Goal: Navigation & Orientation: Find specific page/section

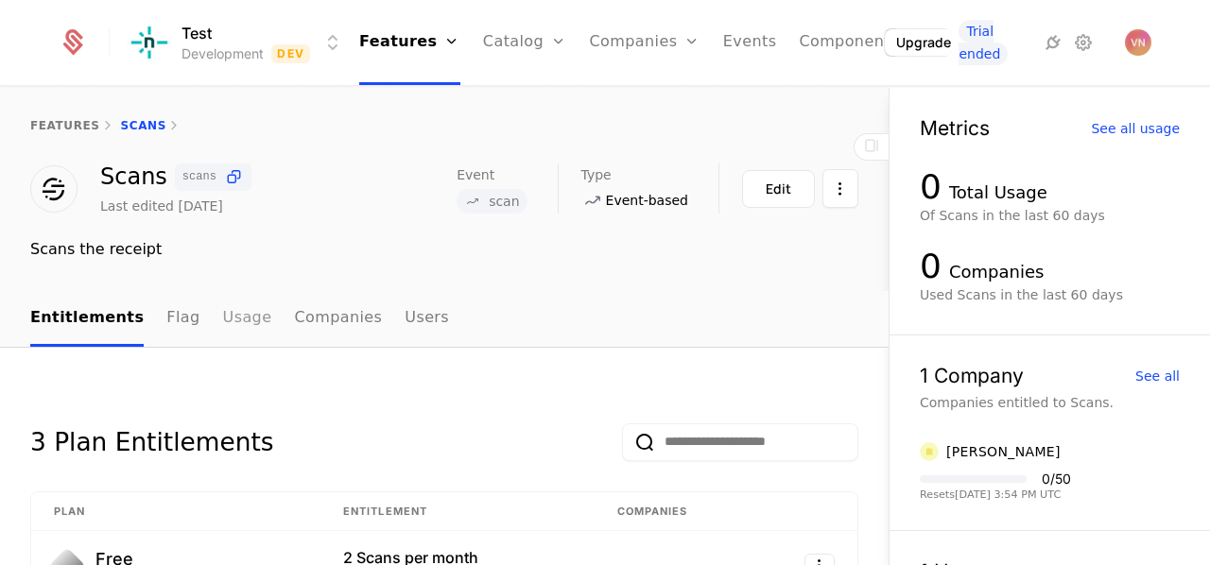
click at [231, 317] on link "Usage" at bounding box center [247, 319] width 49 height 56
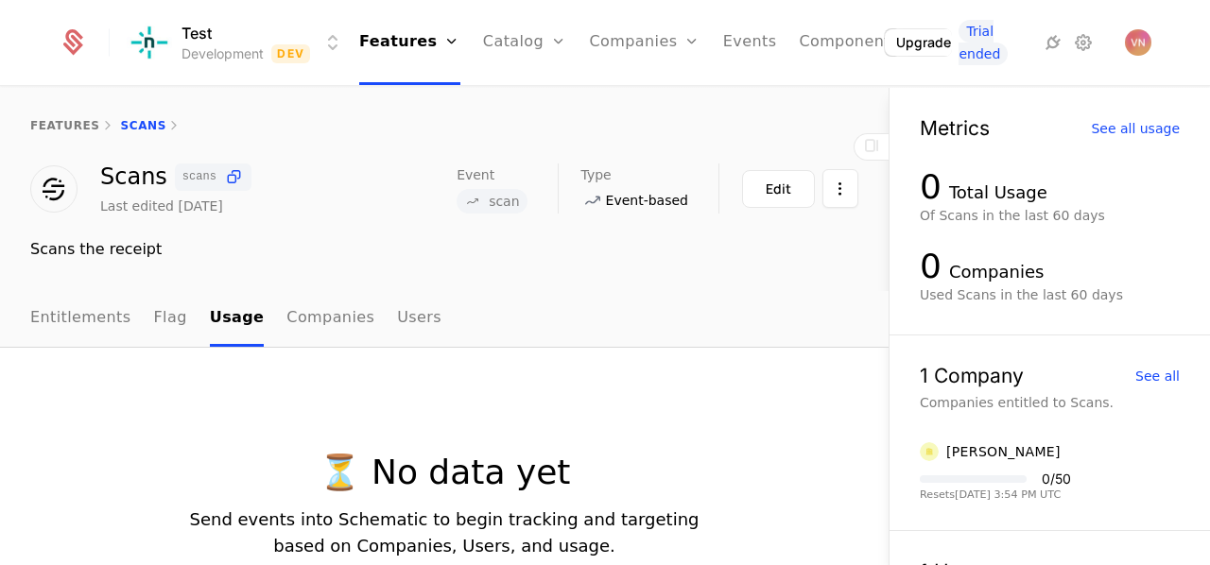
scroll to position [83, 0]
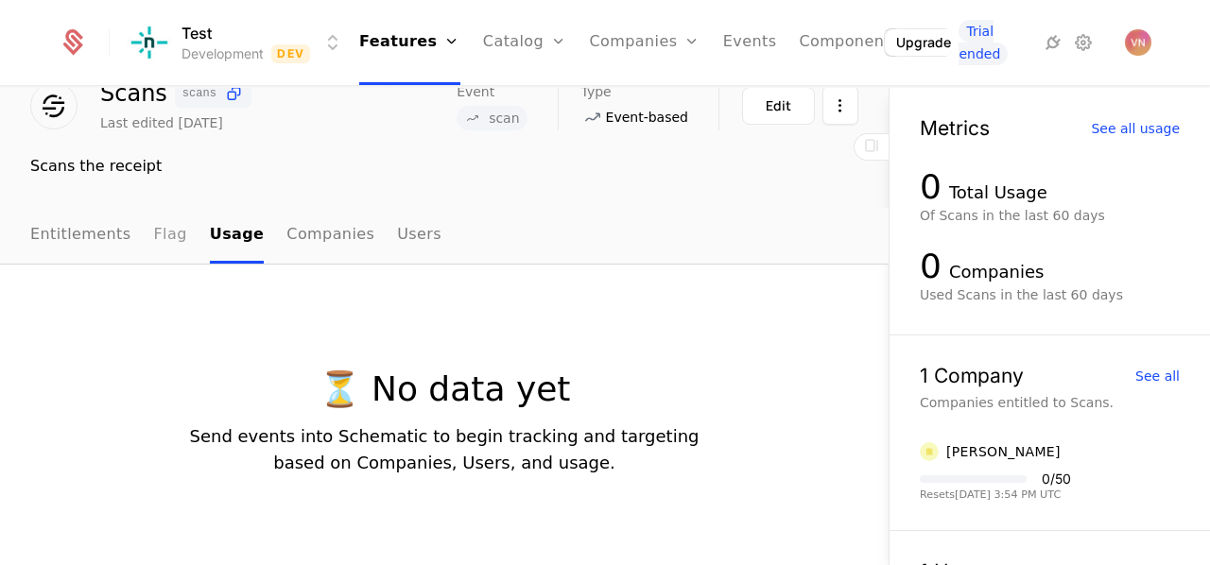
click at [154, 239] on link "Flag" at bounding box center [170, 236] width 33 height 56
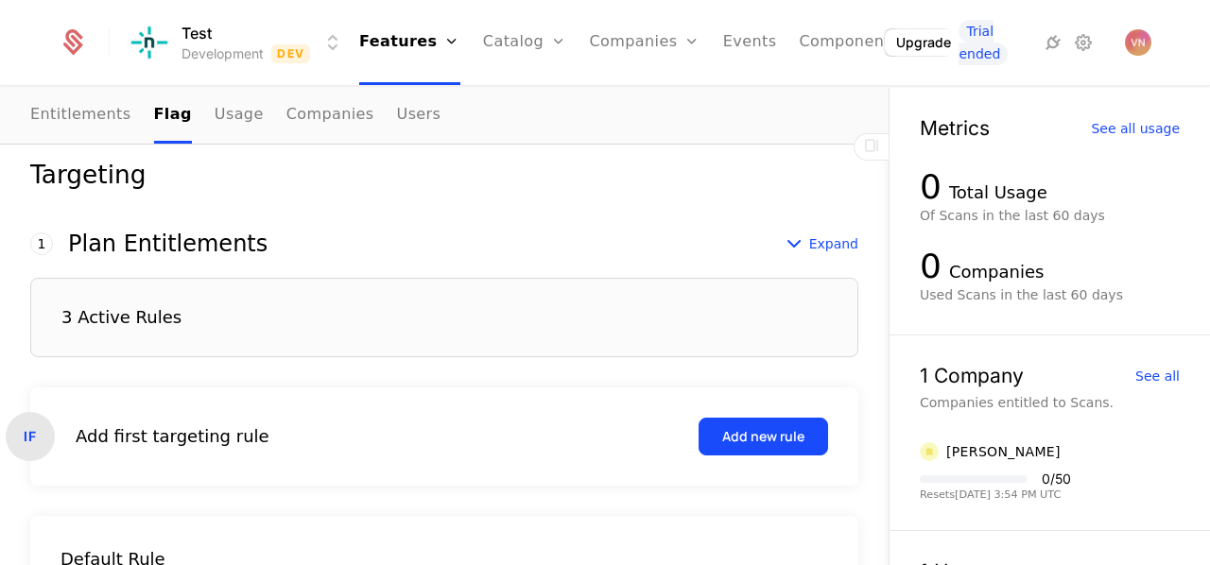
scroll to position [516, 0]
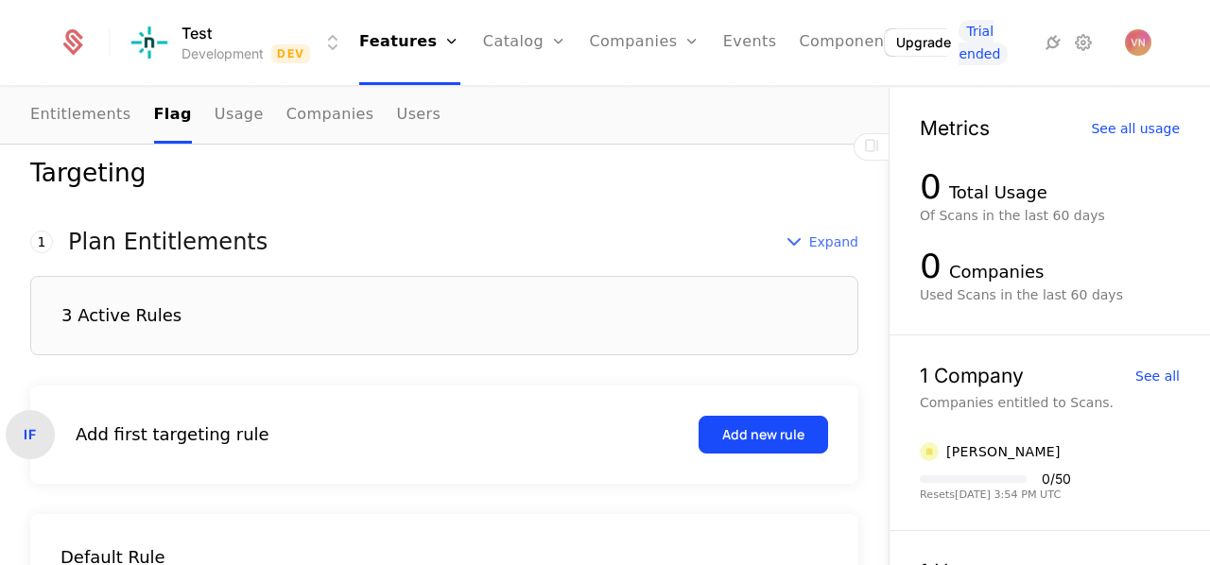
click at [788, 241] on icon at bounding box center [794, 242] width 23 height 23
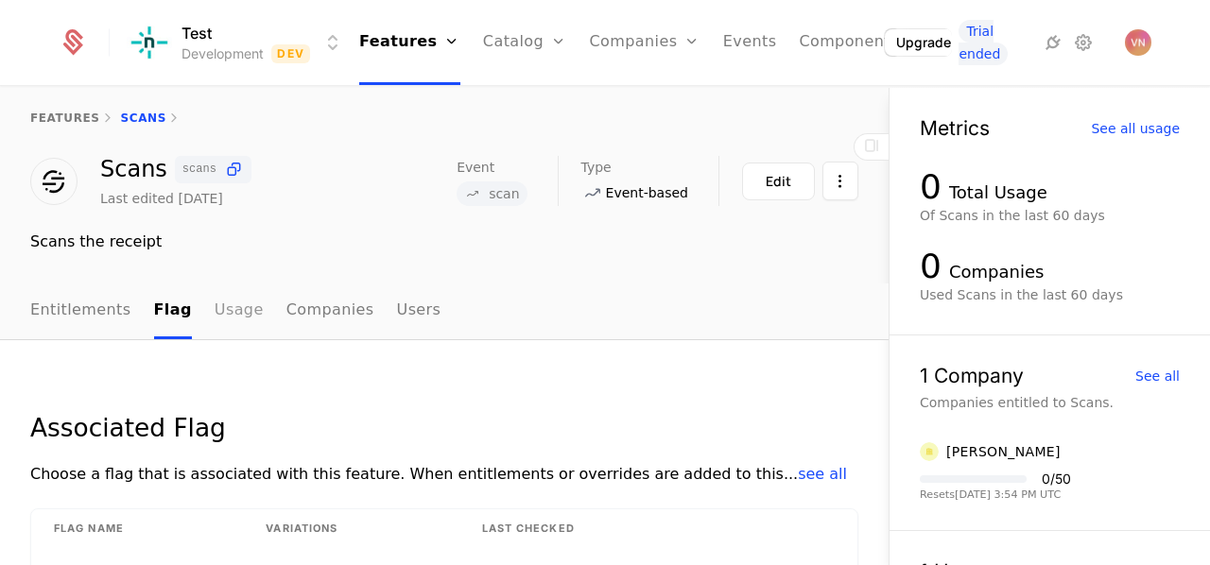
scroll to position [6, 0]
click at [92, 322] on link "Entitlements" at bounding box center [80, 313] width 101 height 56
